Goal: Task Accomplishment & Management: Use online tool/utility

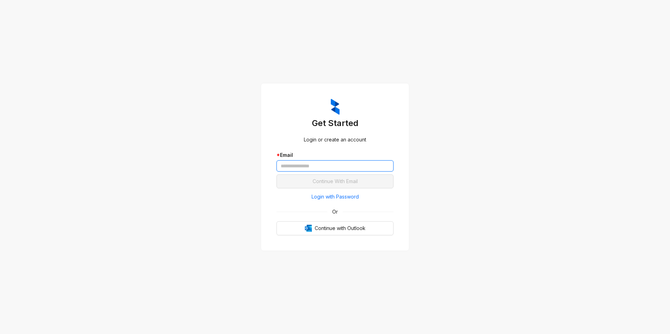
click at [336, 167] on input "text" at bounding box center [335, 166] width 117 height 11
type input "**********"
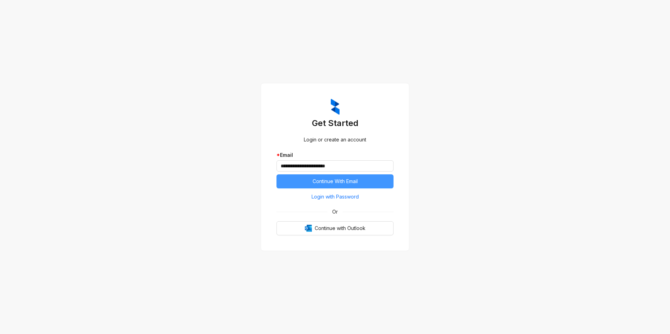
click at [284, 182] on button "Continue With Email" at bounding box center [335, 182] width 117 height 14
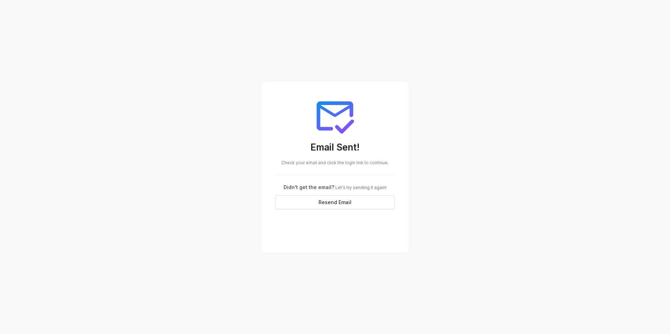
click at [501, 152] on div "Email Sent! Check your email and click the login link to continue. Didn't get t…" at bounding box center [335, 167] width 670 height 334
click at [316, 169] on div "Email Sent! Check your email and click the login link to continue. Didn't get t…" at bounding box center [335, 152] width 137 height 131
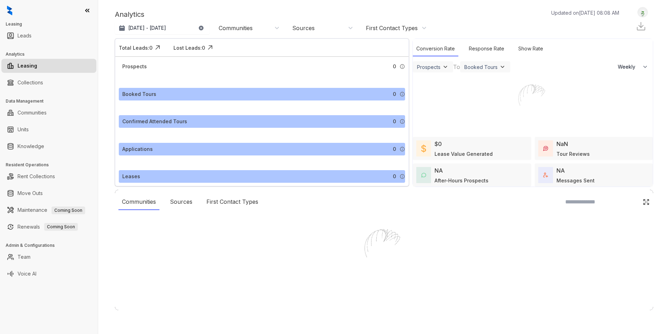
select select "******"
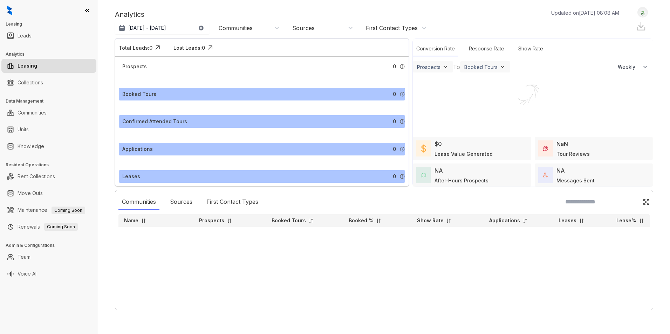
click at [270, 30] on div "Communities" at bounding box center [249, 28] width 61 height 8
click at [252, 49] on input at bounding box center [247, 47] width 55 height 6
type input "*******"
click at [231, 73] on button "Filter" at bounding box center [226, 72] width 20 height 12
click at [43, 83] on link "Collections" at bounding box center [31, 83] width 26 height 14
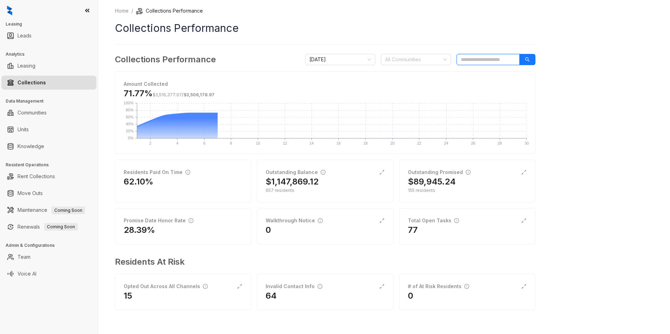
click at [499, 60] on input "search" at bounding box center [488, 59] width 63 height 11
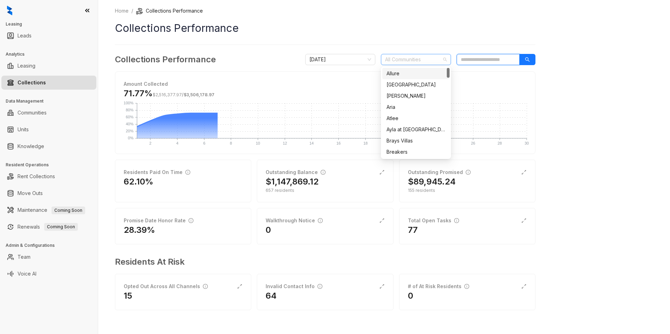
click at [422, 54] on div "All Communities" at bounding box center [416, 59] width 70 height 11
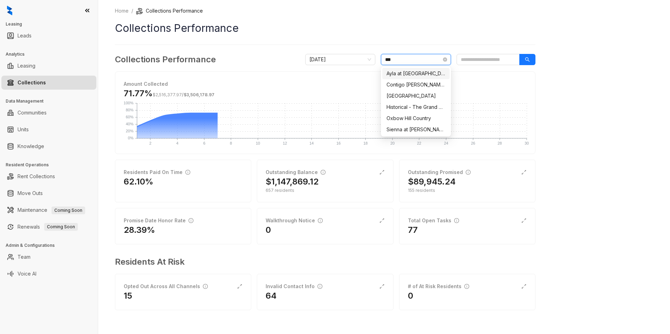
type input "****"
click at [398, 93] on div "Hilltop Oaks" at bounding box center [416, 96] width 59 height 8
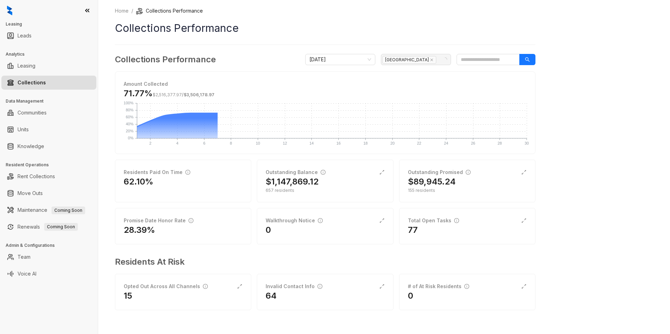
click at [607, 107] on div "Home / Collections Performance Collections Performance Collections Performance …" at bounding box center [384, 167] width 572 height 334
click at [463, 229] on div "2" at bounding box center [467, 230] width 119 height 11
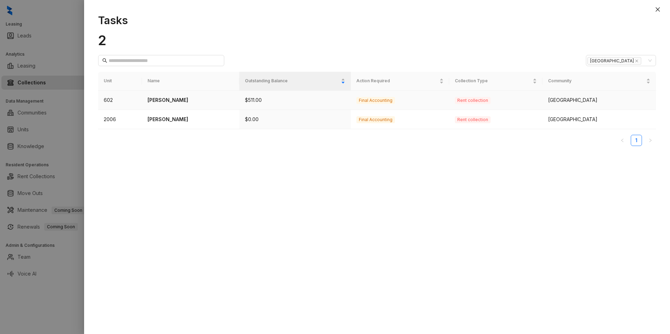
click at [207, 98] on p "Sandra Pena - Balderas" at bounding box center [191, 100] width 86 height 8
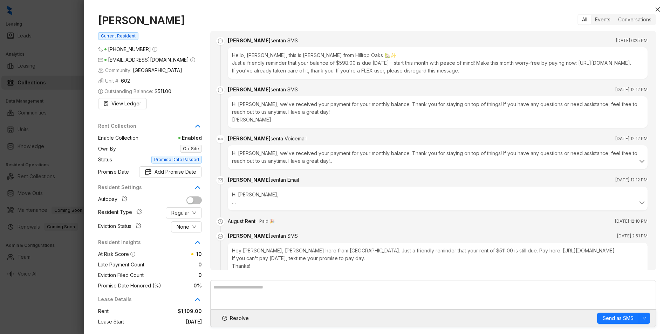
scroll to position [622, 0]
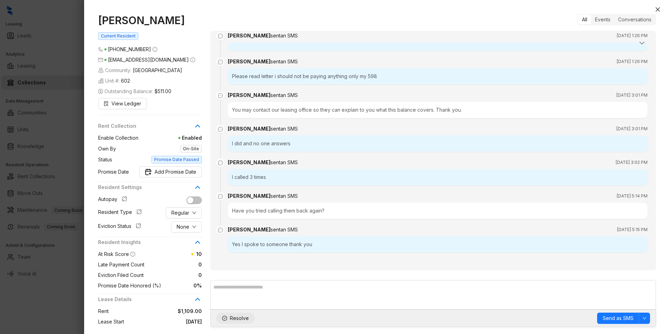
click at [242, 318] on span "Resolve" at bounding box center [239, 319] width 19 height 8
click at [657, 10] on icon "close" at bounding box center [658, 9] width 4 height 4
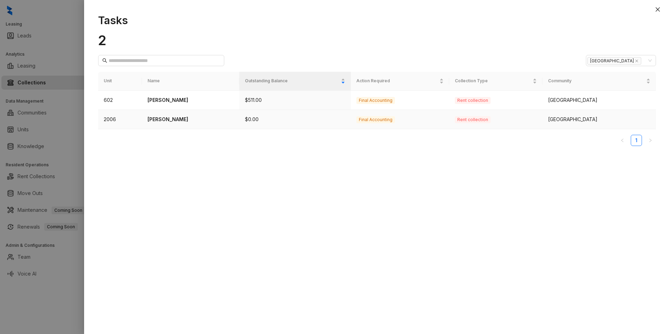
click at [185, 118] on p "Diony Mendoza Rodriguez" at bounding box center [191, 120] width 86 height 8
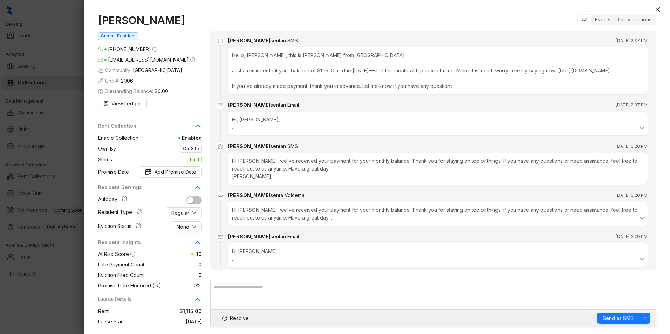
scroll to position [284, 0]
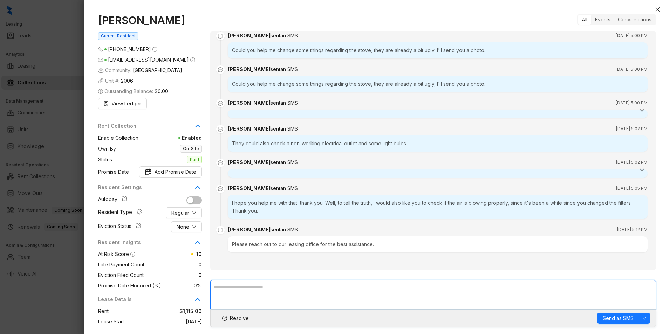
click at [224, 288] on textarea at bounding box center [433, 294] width 446 height 29
type textarea "**********"
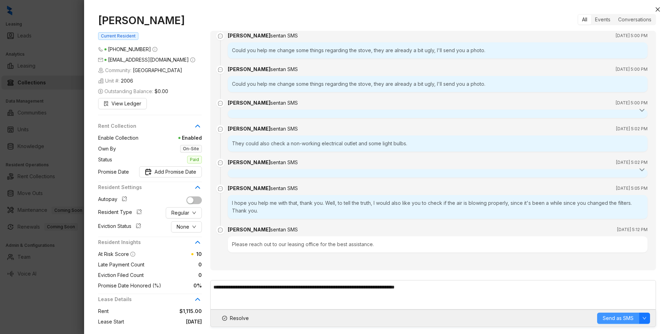
click at [621, 320] on span "Send as SMS" at bounding box center [618, 319] width 31 height 8
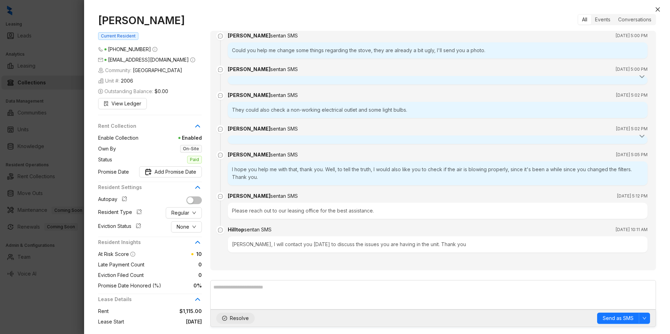
click at [232, 318] on span "Resolve" at bounding box center [239, 319] width 19 height 8
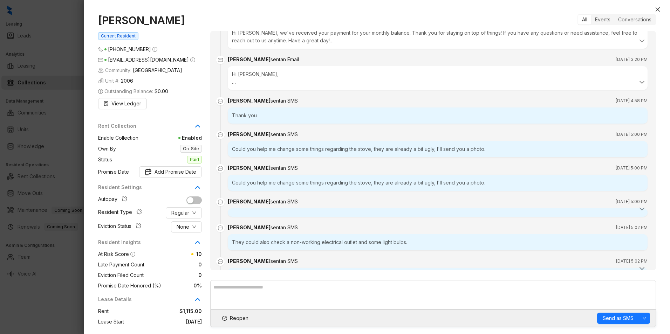
scroll to position [107, 0]
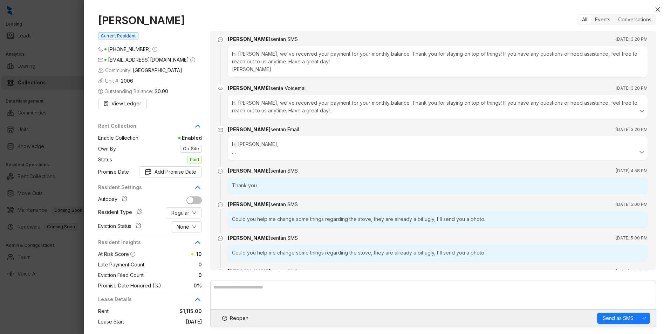
click at [659, 8] on icon "close" at bounding box center [658, 9] width 4 height 4
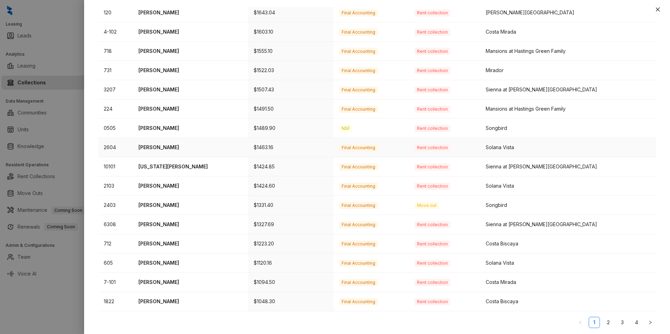
scroll to position [166, 0]
click at [603, 323] on link "2" at bounding box center [608, 321] width 11 height 11
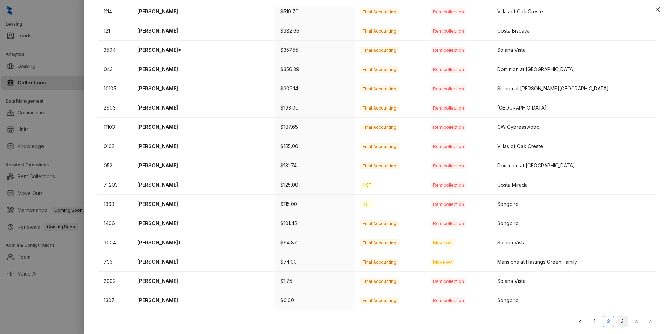
click at [619, 320] on link "3" at bounding box center [622, 321] width 11 height 11
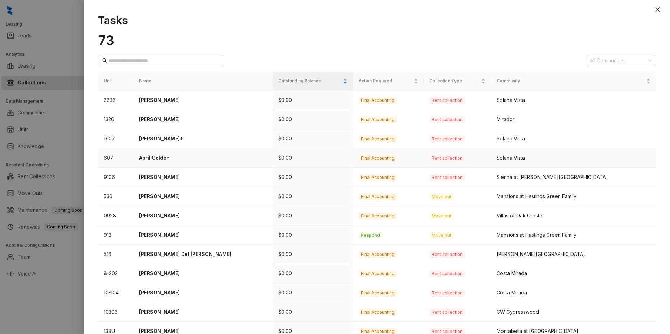
scroll to position [35, 0]
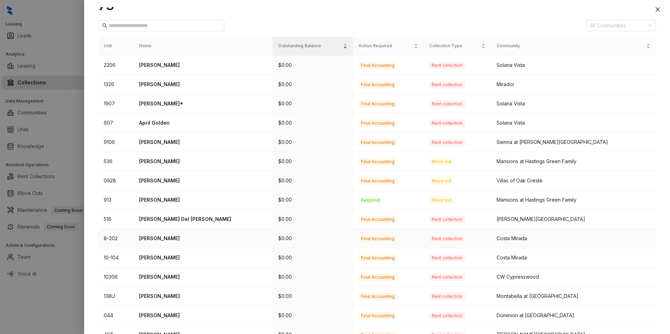
click at [164, 240] on p "Alexis Aguilar" at bounding box center [203, 239] width 128 height 8
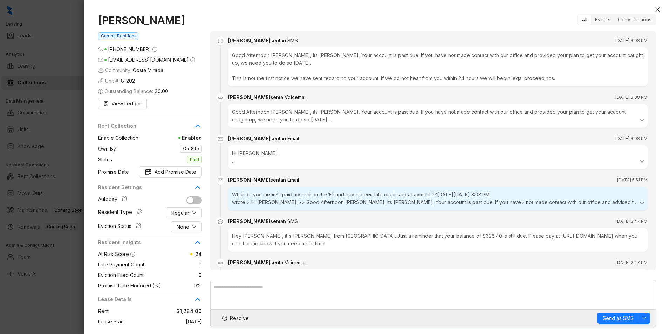
scroll to position [57, 0]
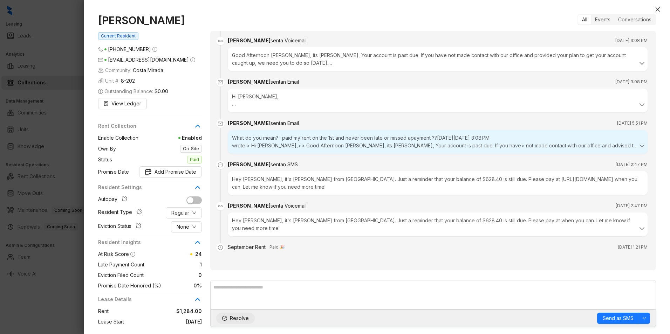
click at [242, 318] on span "Resolve" at bounding box center [239, 319] width 19 height 8
click at [659, 8] on icon "close" at bounding box center [658, 9] width 4 height 4
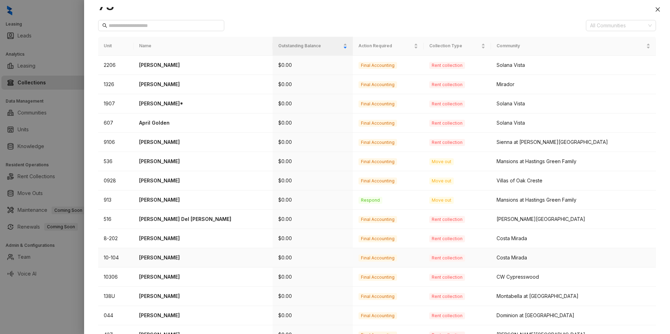
click at [182, 259] on p "Gabriella Garcia" at bounding box center [203, 258] width 128 height 8
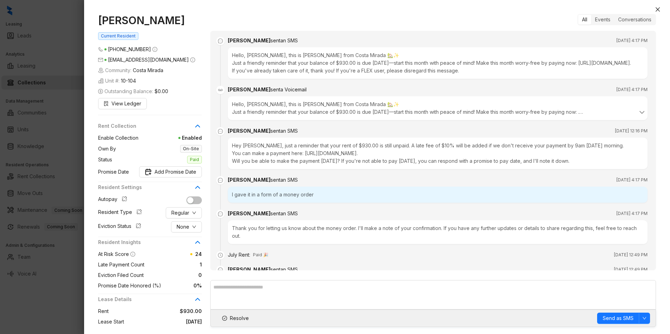
scroll to position [500, 0]
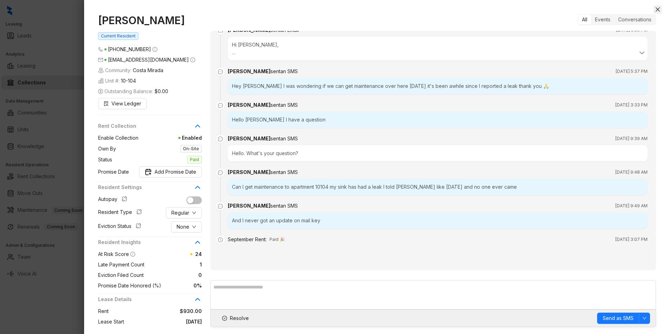
click at [657, 7] on icon "close" at bounding box center [658, 10] width 6 height 6
click at [657, 8] on icon "close" at bounding box center [658, 10] width 6 height 6
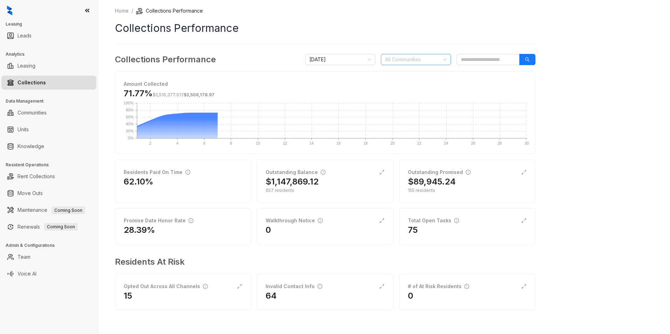
drag, startPoint x: 415, startPoint y: 56, endPoint x: 419, endPoint y: 57, distance: 3.5
click at [417, 57] on div at bounding box center [412, 60] width 60 height 10
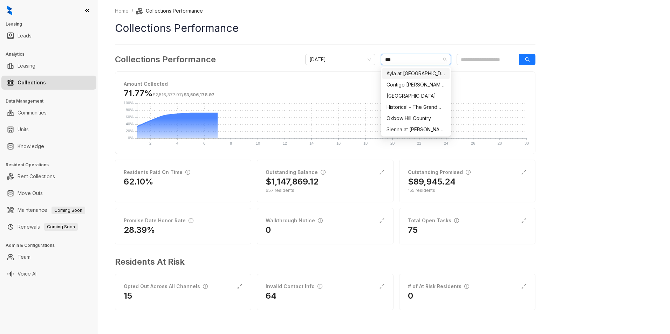
type input "****"
click at [406, 94] on div "Hilltop Oaks" at bounding box center [416, 96] width 59 height 8
click at [621, 100] on div "Home / Collections Performance Collections Performance Collections Performance …" at bounding box center [384, 167] width 572 height 334
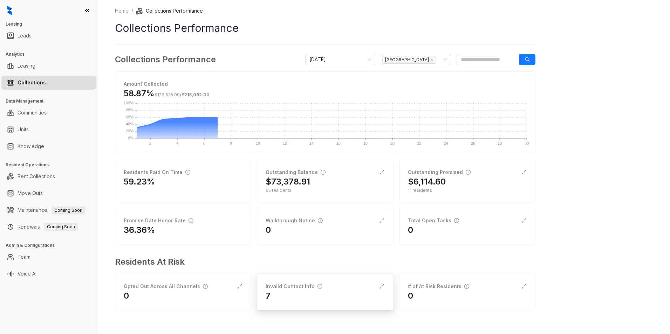
click at [286, 291] on div "7" at bounding box center [325, 296] width 119 height 11
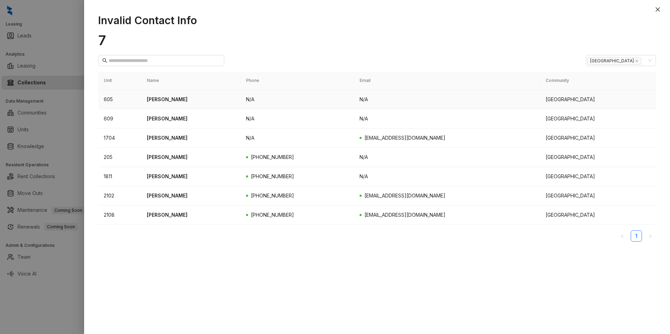
click at [173, 98] on p "Guadalupe Grant" at bounding box center [191, 100] width 88 height 8
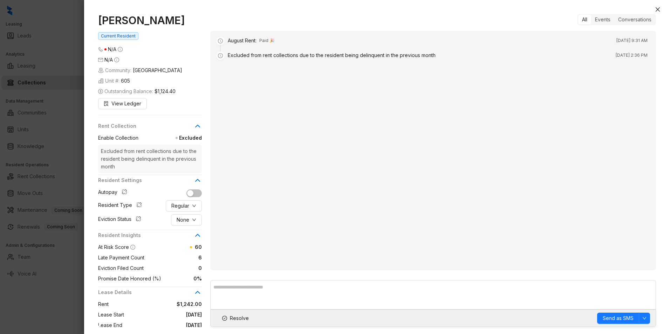
click at [192, 138] on span "Excluded" at bounding box center [169, 138] width 63 height 8
click at [200, 127] on icon at bounding box center [198, 126] width 4 height 2
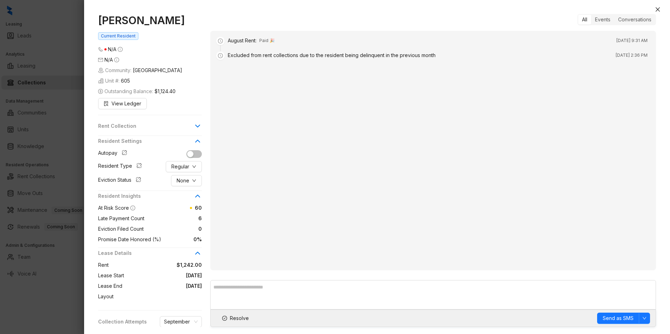
click at [198, 127] on icon at bounding box center [198, 126] width 4 height 2
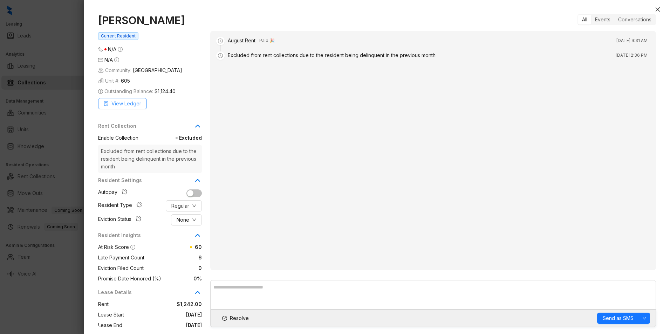
click at [128, 105] on span "View Ledger" at bounding box center [126, 104] width 30 height 8
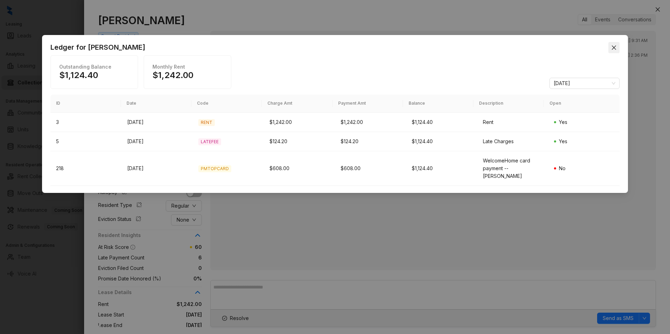
click at [615, 51] on button "Close" at bounding box center [613, 47] width 11 height 11
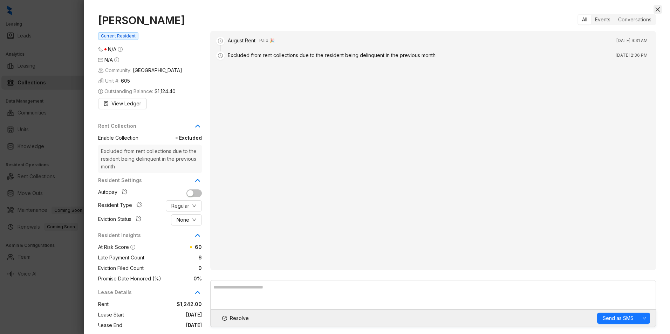
click at [657, 11] on icon "close" at bounding box center [658, 9] width 4 height 4
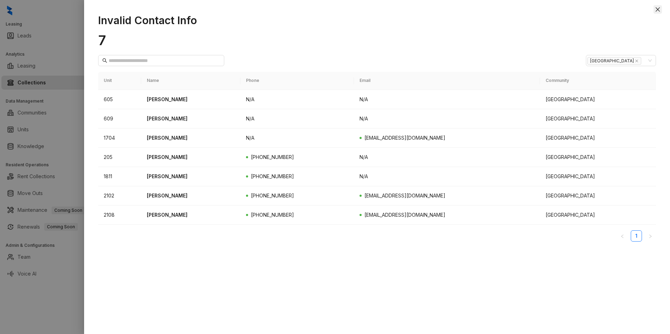
click at [659, 9] on icon "close" at bounding box center [658, 9] width 4 height 4
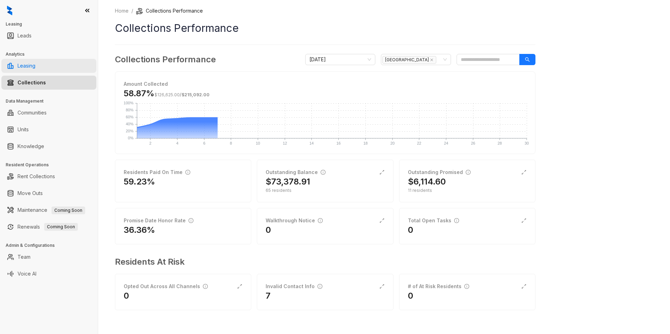
click at [26, 65] on link "Leasing" at bounding box center [27, 66] width 18 height 14
select select "******"
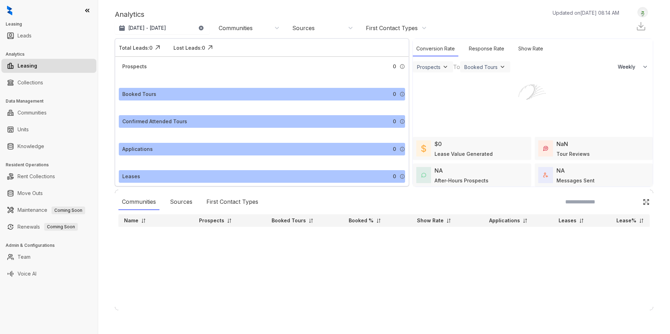
click at [240, 32] on div "Communities" at bounding box center [248, 27] width 70 height 11
click at [423, 277] on div "Communities Sources First Contact Types Name Prospects Booked Tours Booked % Sh…" at bounding box center [384, 250] width 538 height 121
click at [29, 129] on link "Units" at bounding box center [23, 130] width 11 height 14
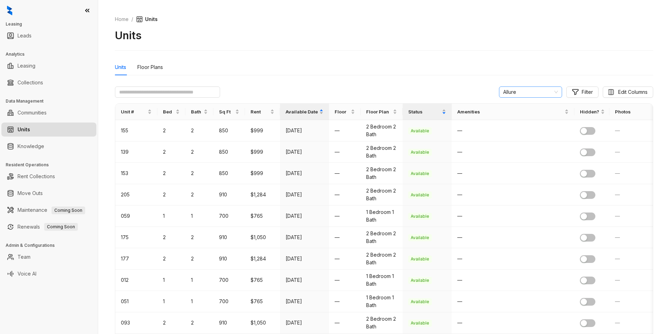
click at [550, 90] on span "Allure" at bounding box center [530, 92] width 55 height 11
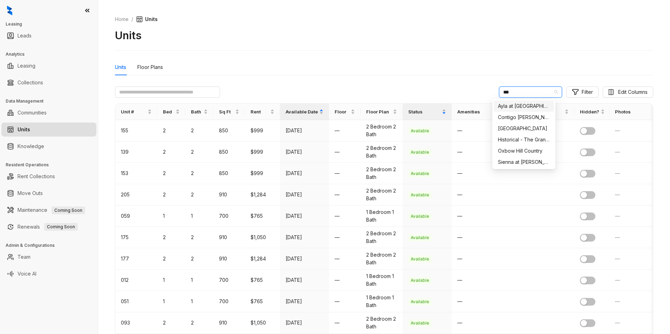
type input "****"
click at [538, 124] on div "Hilltop Oaks" at bounding box center [524, 128] width 60 height 11
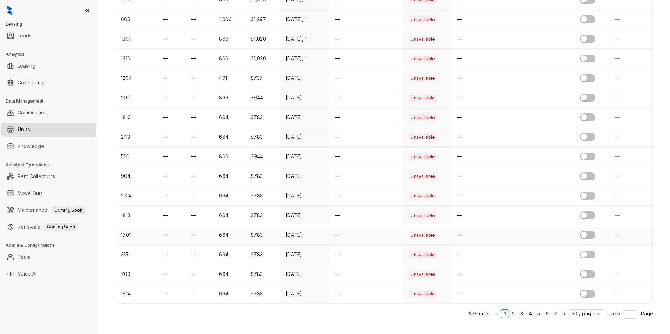
scroll to position [852, 0]
